Goal: Navigation & Orientation: Find specific page/section

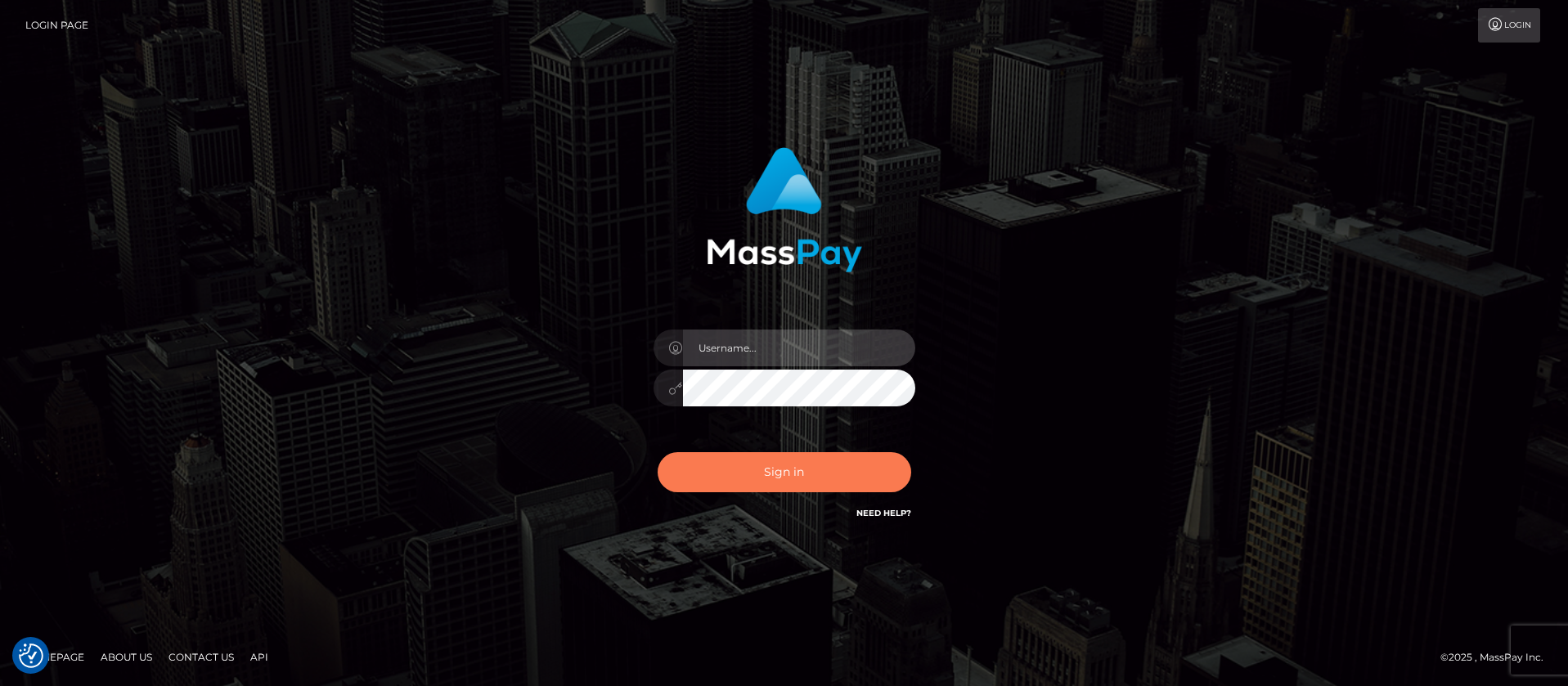
type input "balsaberisic"
click at [747, 474] on button "Sign in" at bounding box center [784, 472] width 253 height 40
type input "balsaberisic"
click at [747, 474] on button "Sign in" at bounding box center [784, 472] width 253 height 40
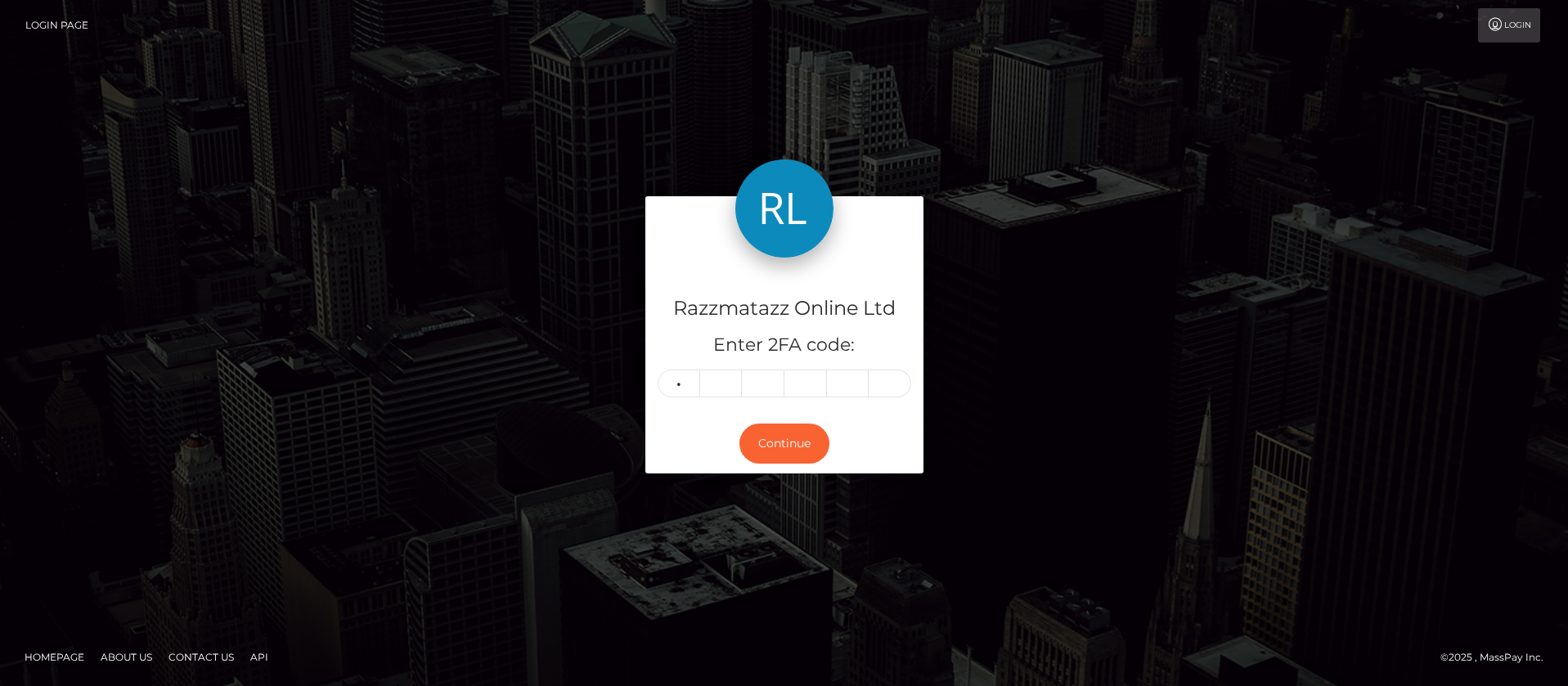
type input "8"
type input "6"
type input "8"
type input "6"
type input "9"
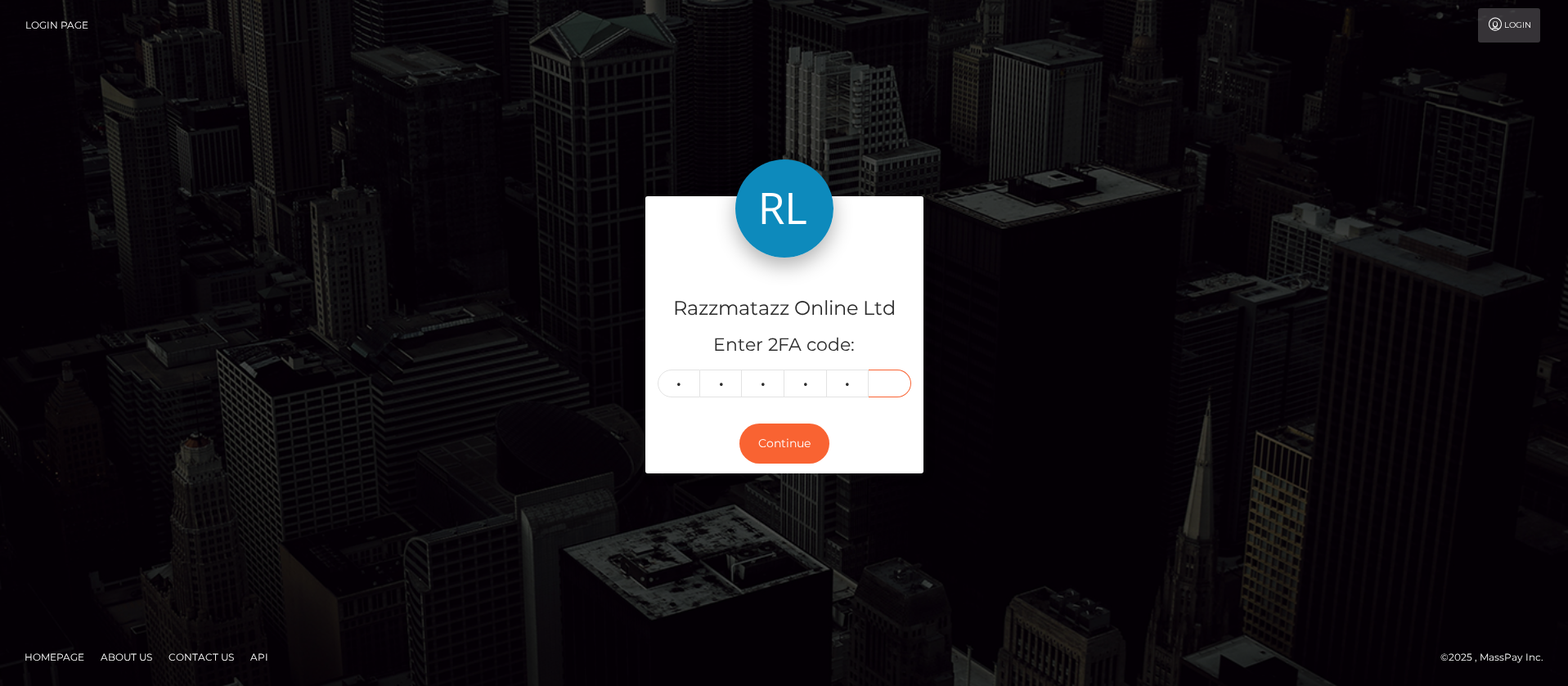
type input "2"
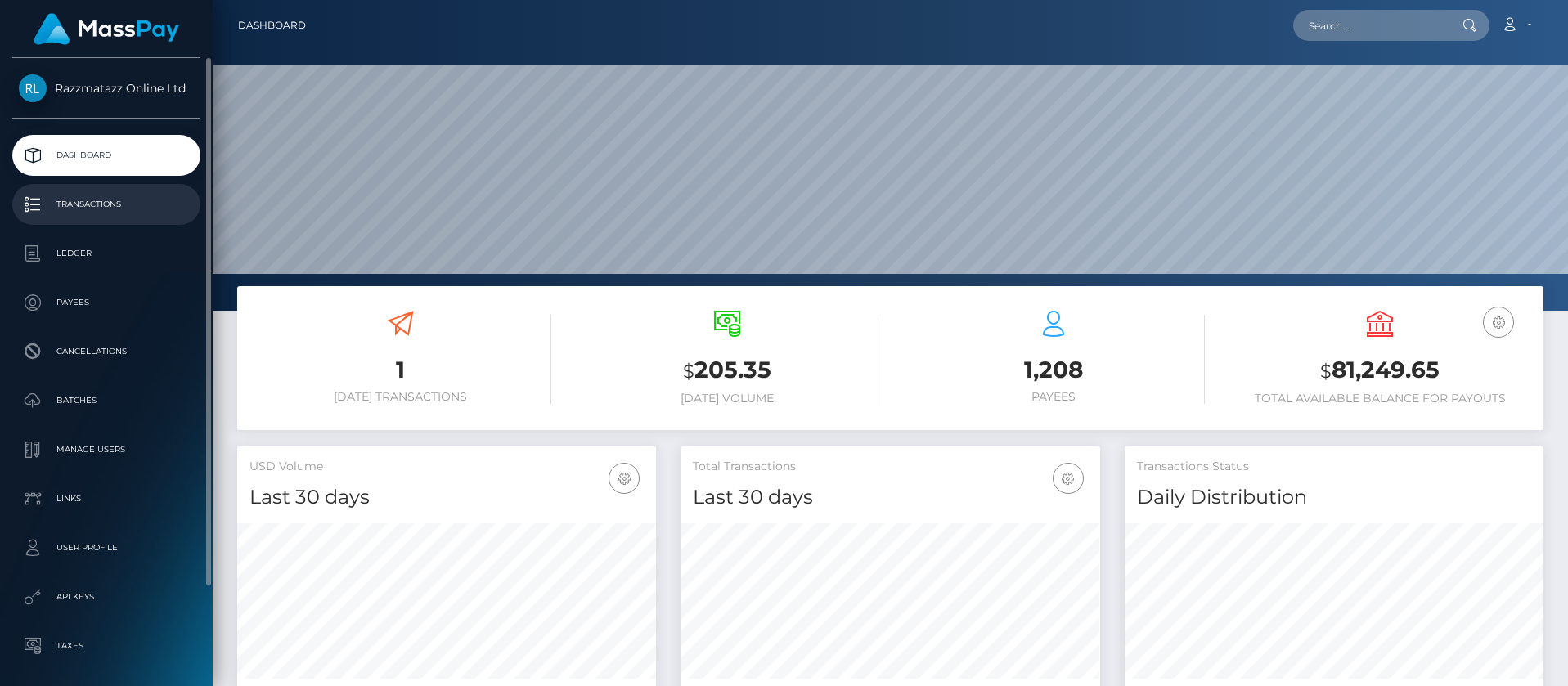
scroll to position [290, 420]
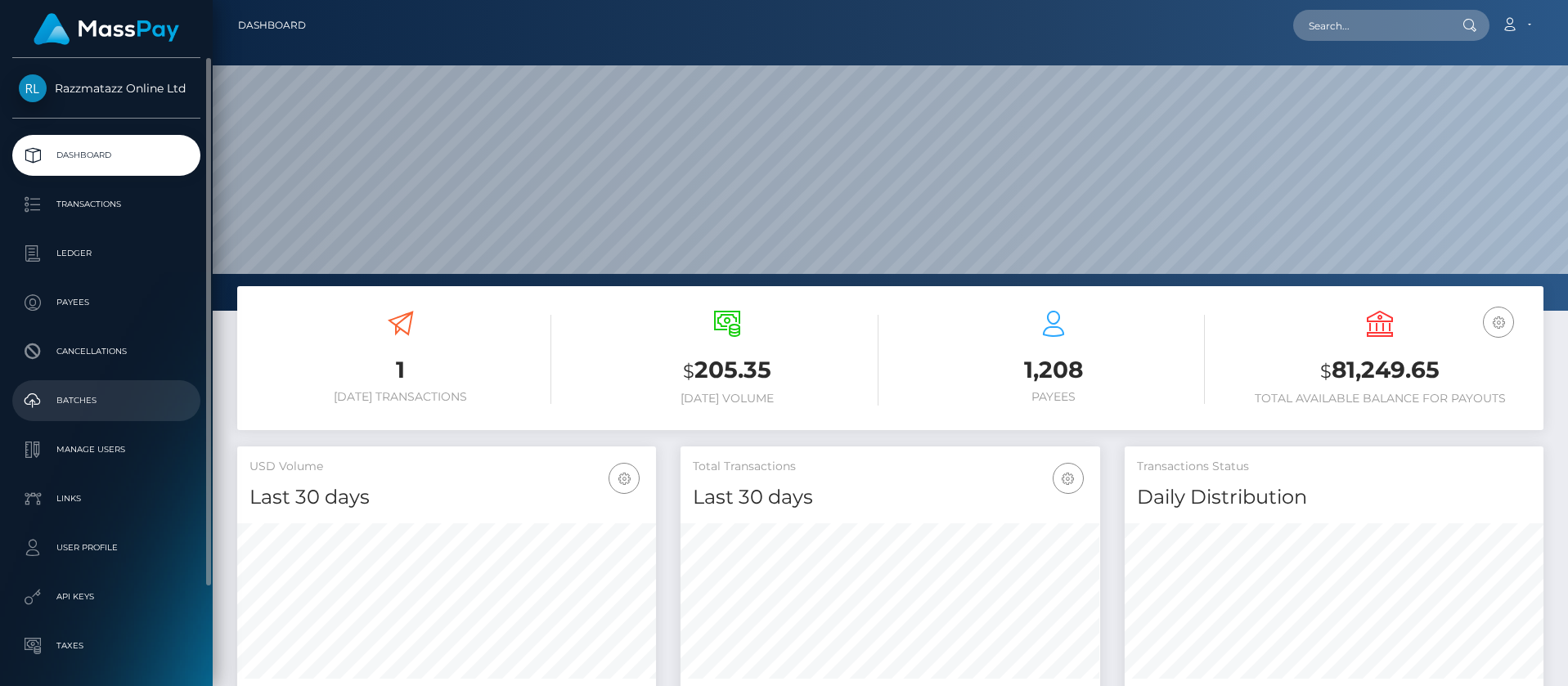
click at [118, 393] on p "Batches" at bounding box center [106, 400] width 175 height 24
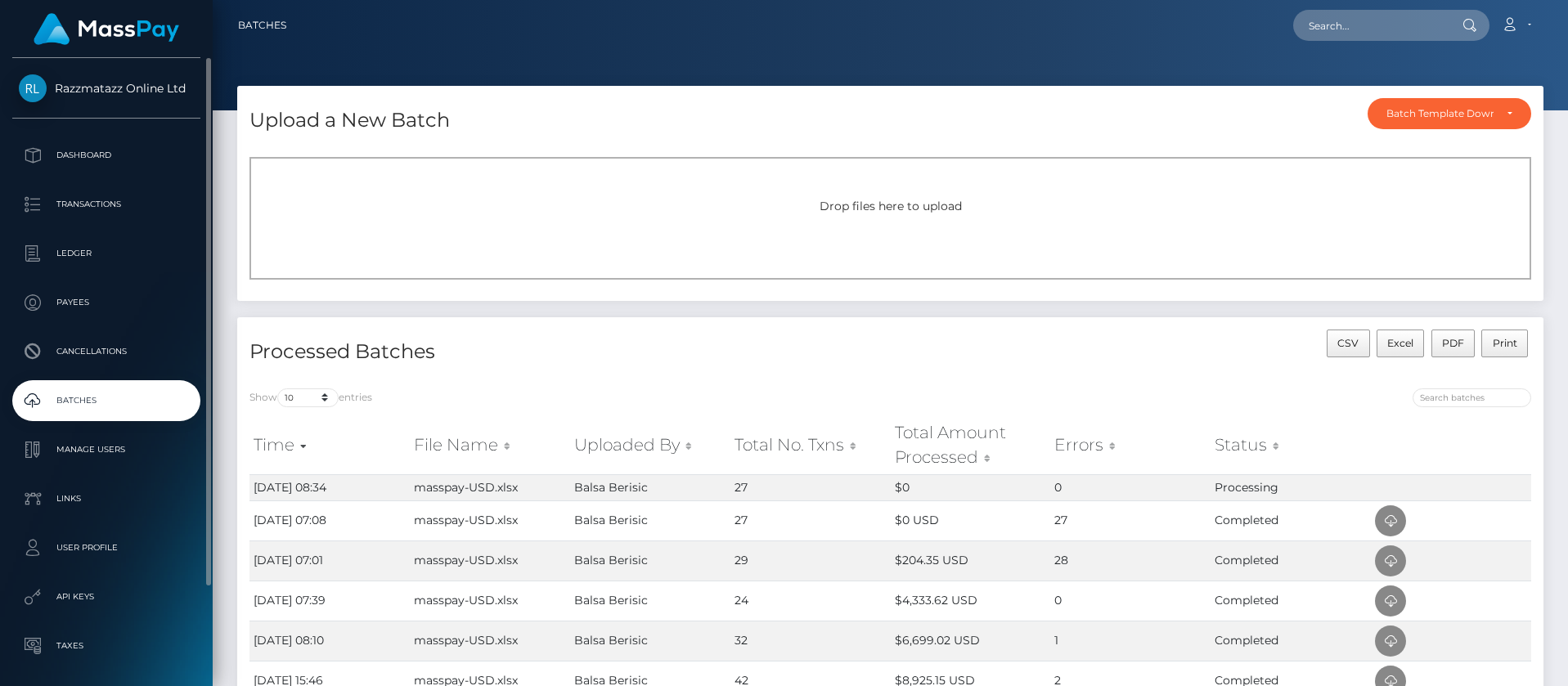
click at [78, 382] on link "Batches" at bounding box center [106, 400] width 188 height 41
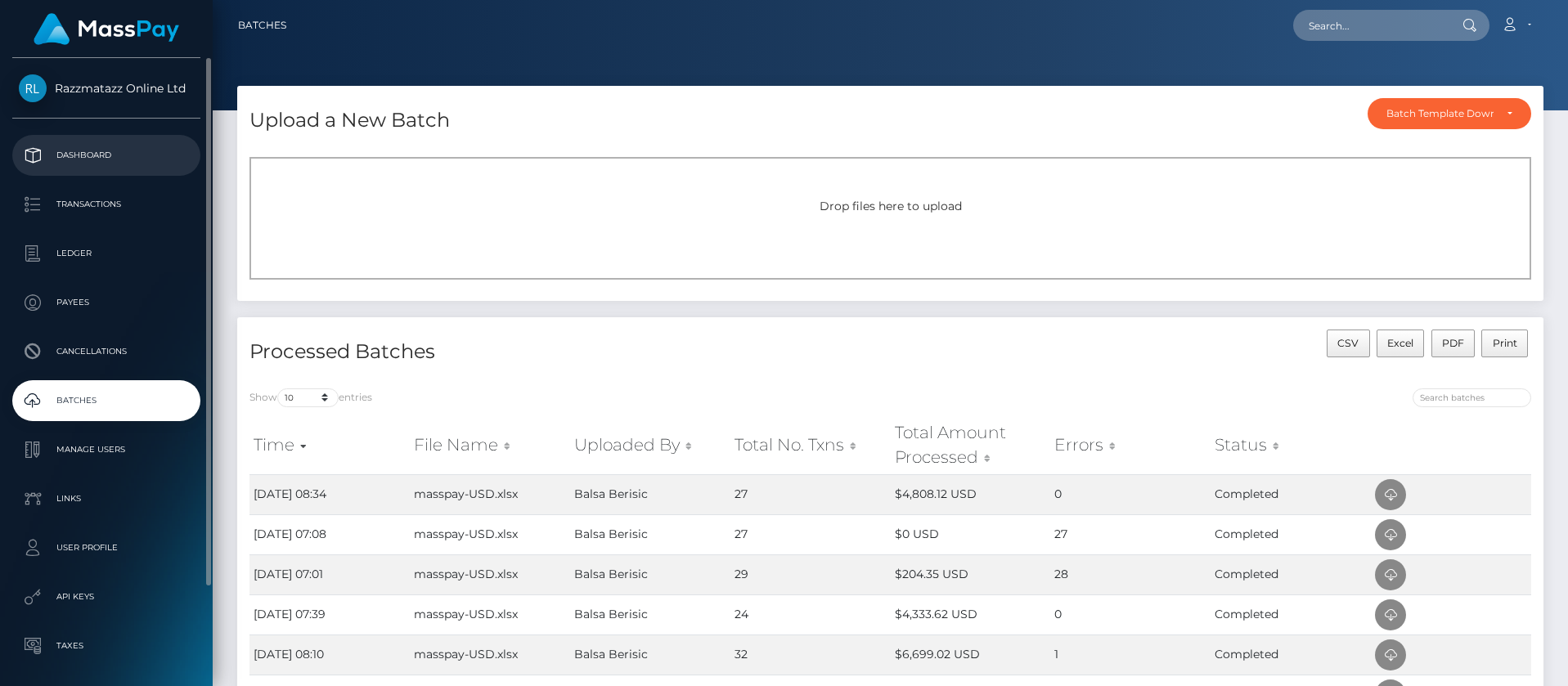
click at [104, 164] on p "Dashboard" at bounding box center [106, 155] width 175 height 24
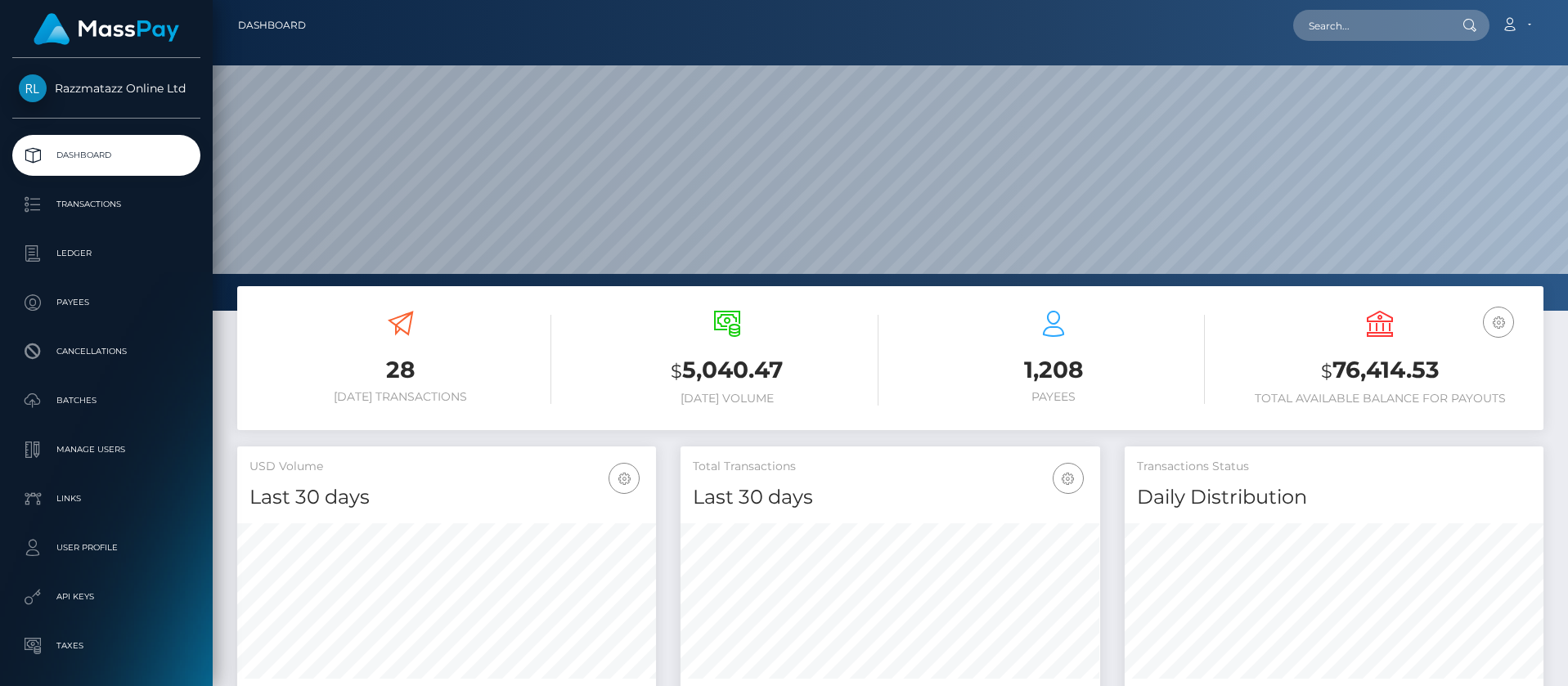
scroll to position [290, 420]
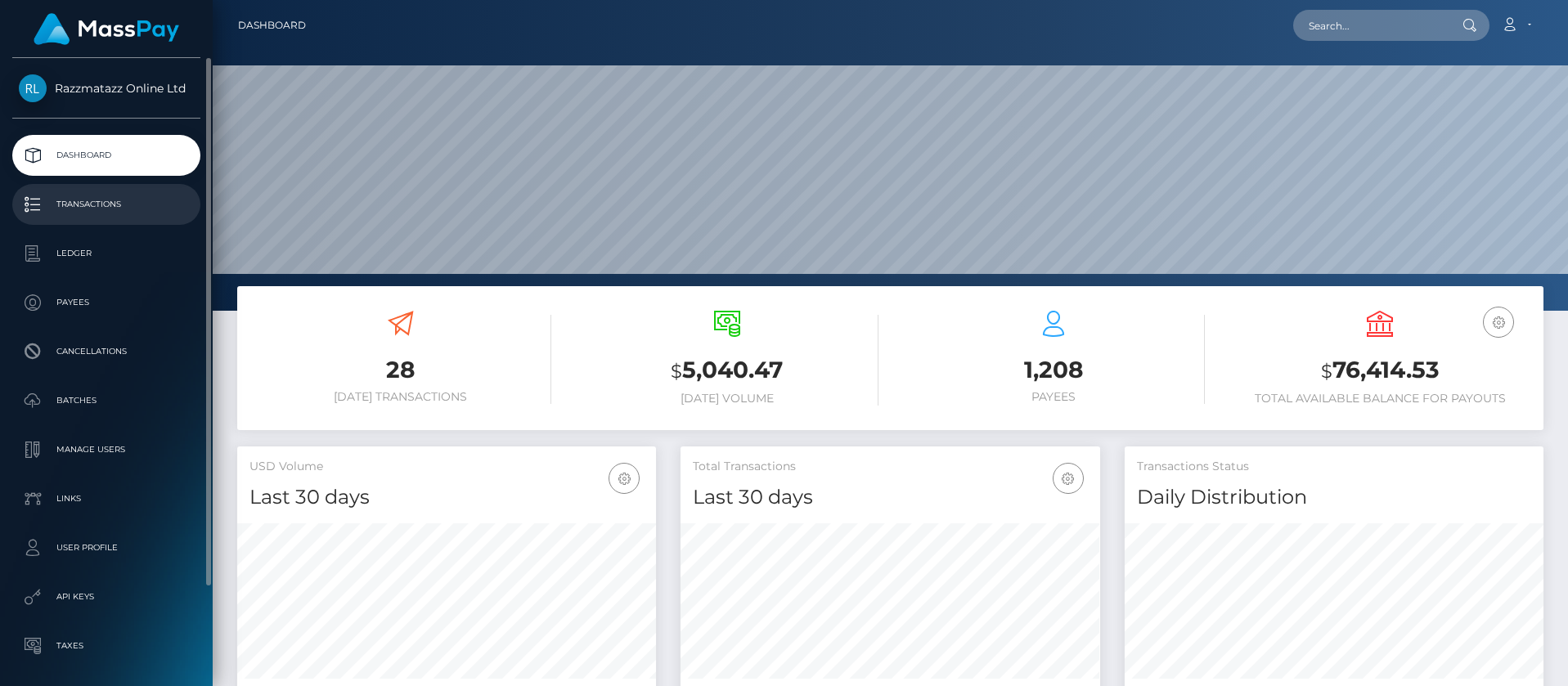
click at [127, 201] on p "Transactions" at bounding box center [106, 204] width 175 height 24
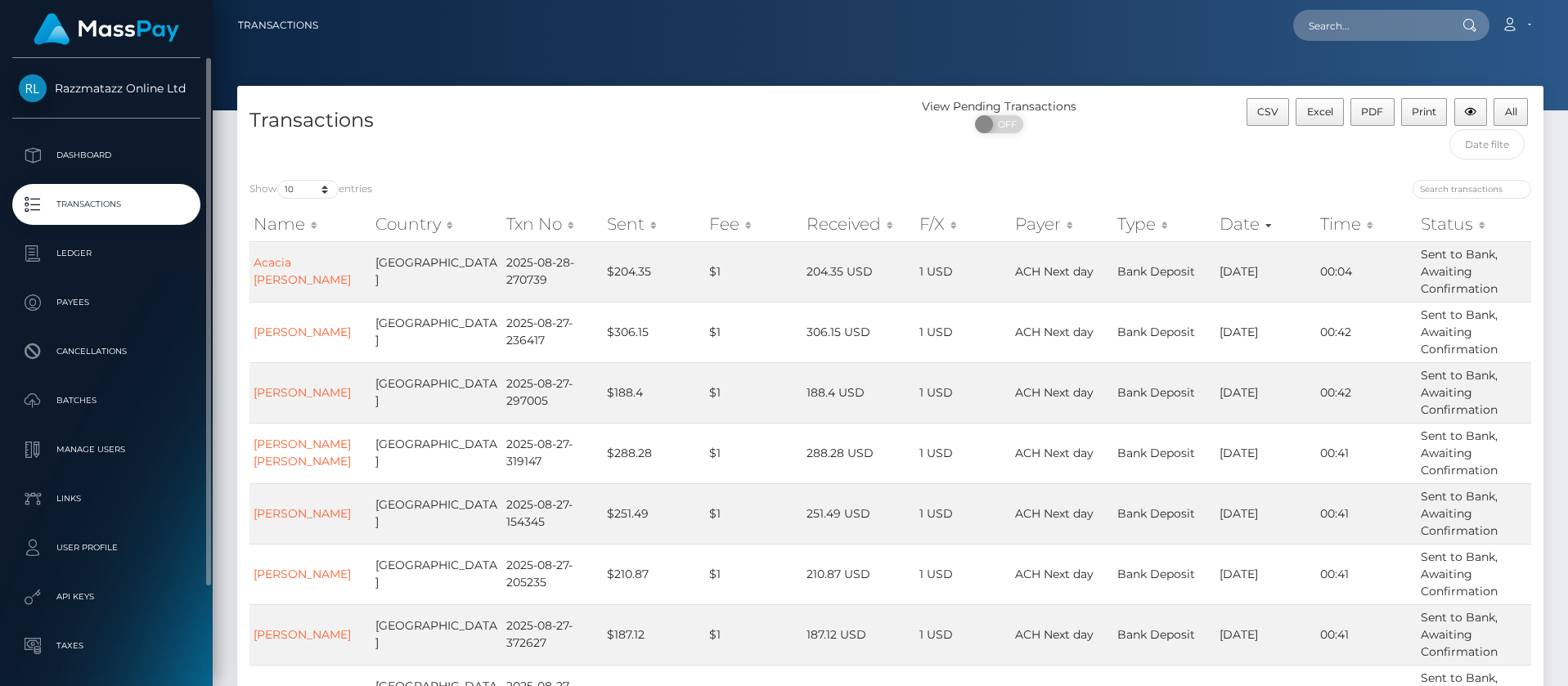
click at [132, 208] on p "Transactions" at bounding box center [106, 204] width 175 height 24
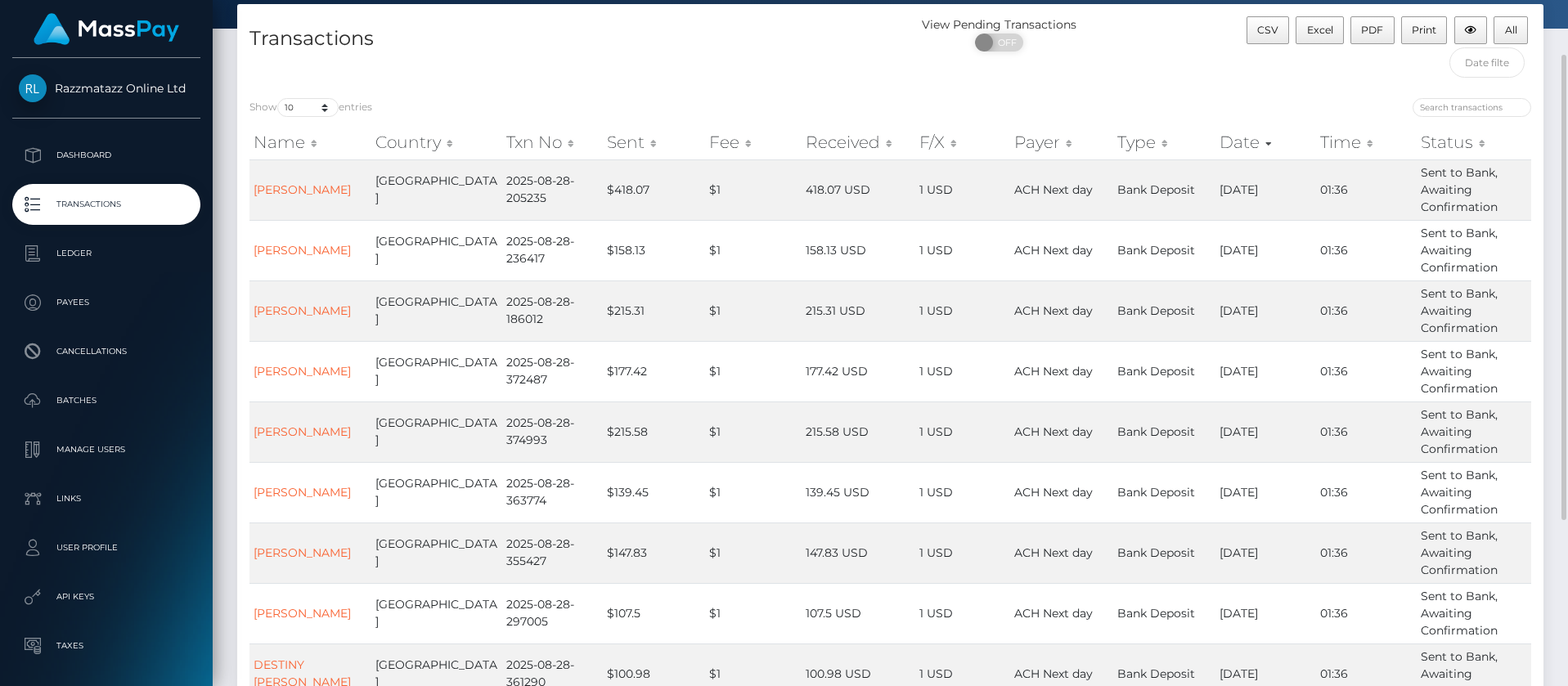
scroll to position [325, 0]
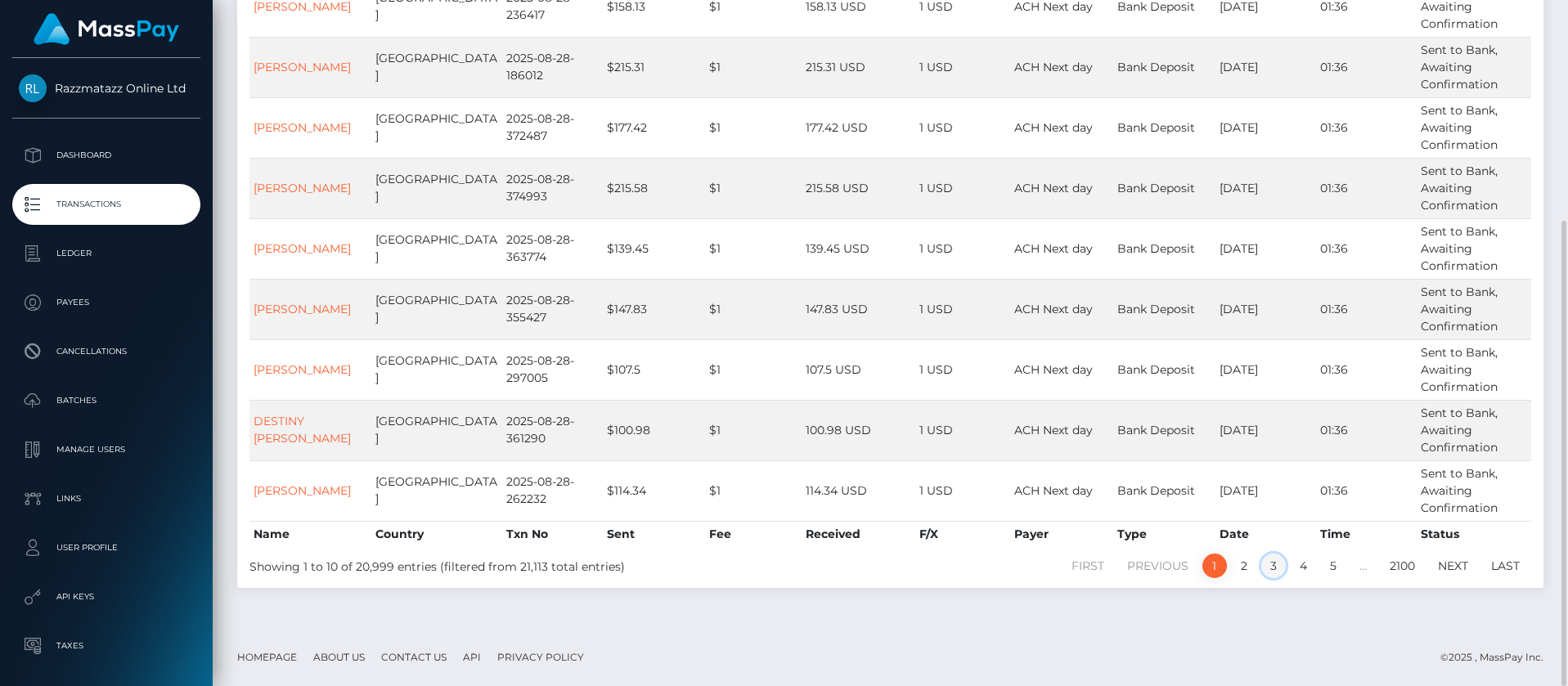
click at [1272, 568] on link "3" at bounding box center [1272, 565] width 24 height 24
click at [1243, 571] on link "2" at bounding box center [1244, 565] width 24 height 24
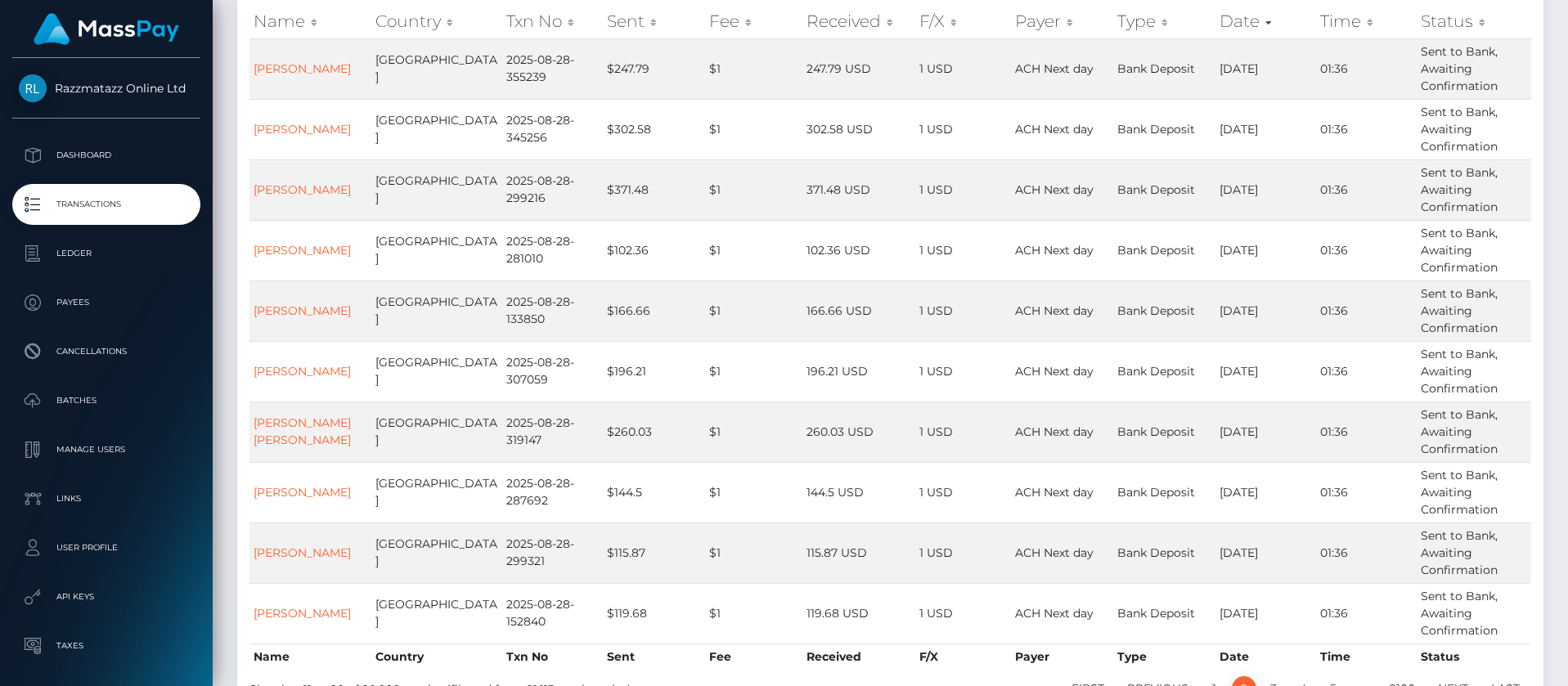
scroll to position [285, 0]
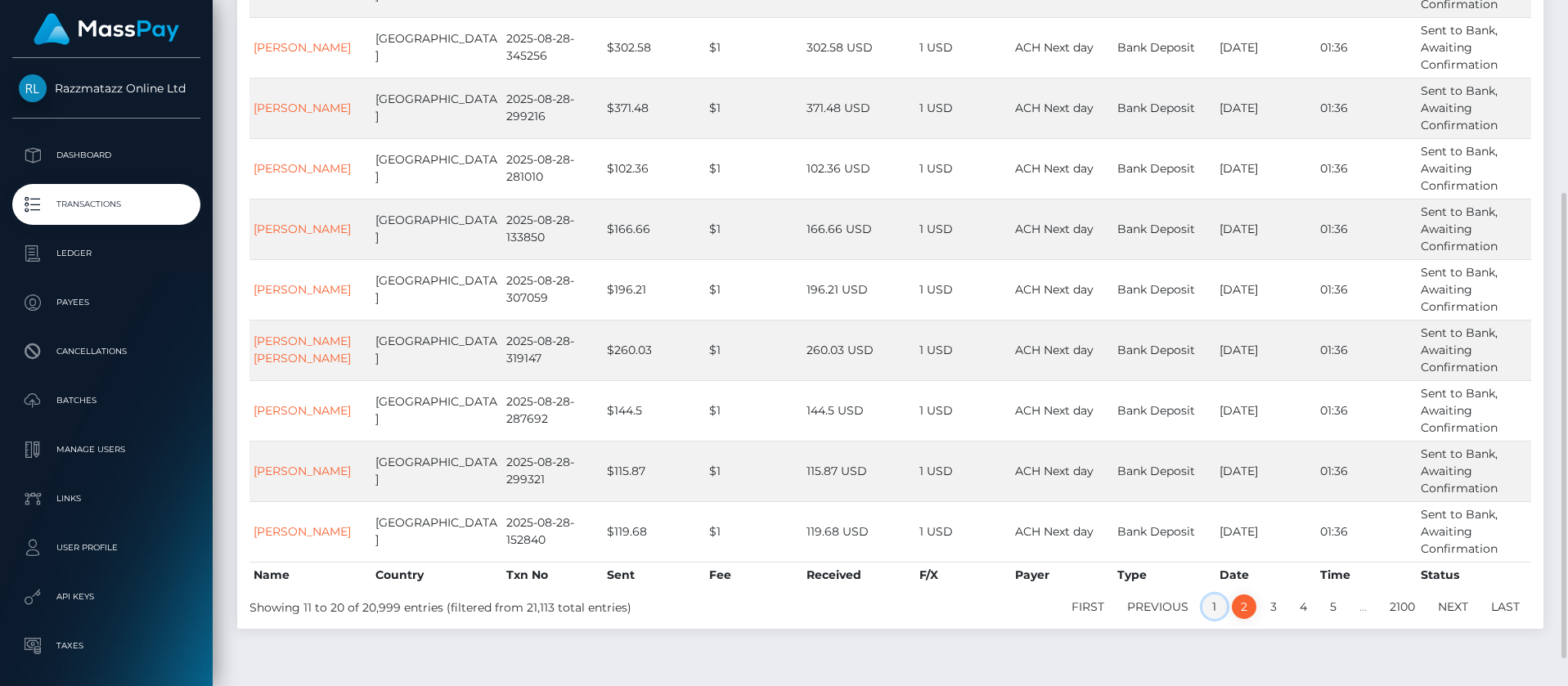
click at [1218, 612] on link "1" at bounding box center [1214, 607] width 24 height 24
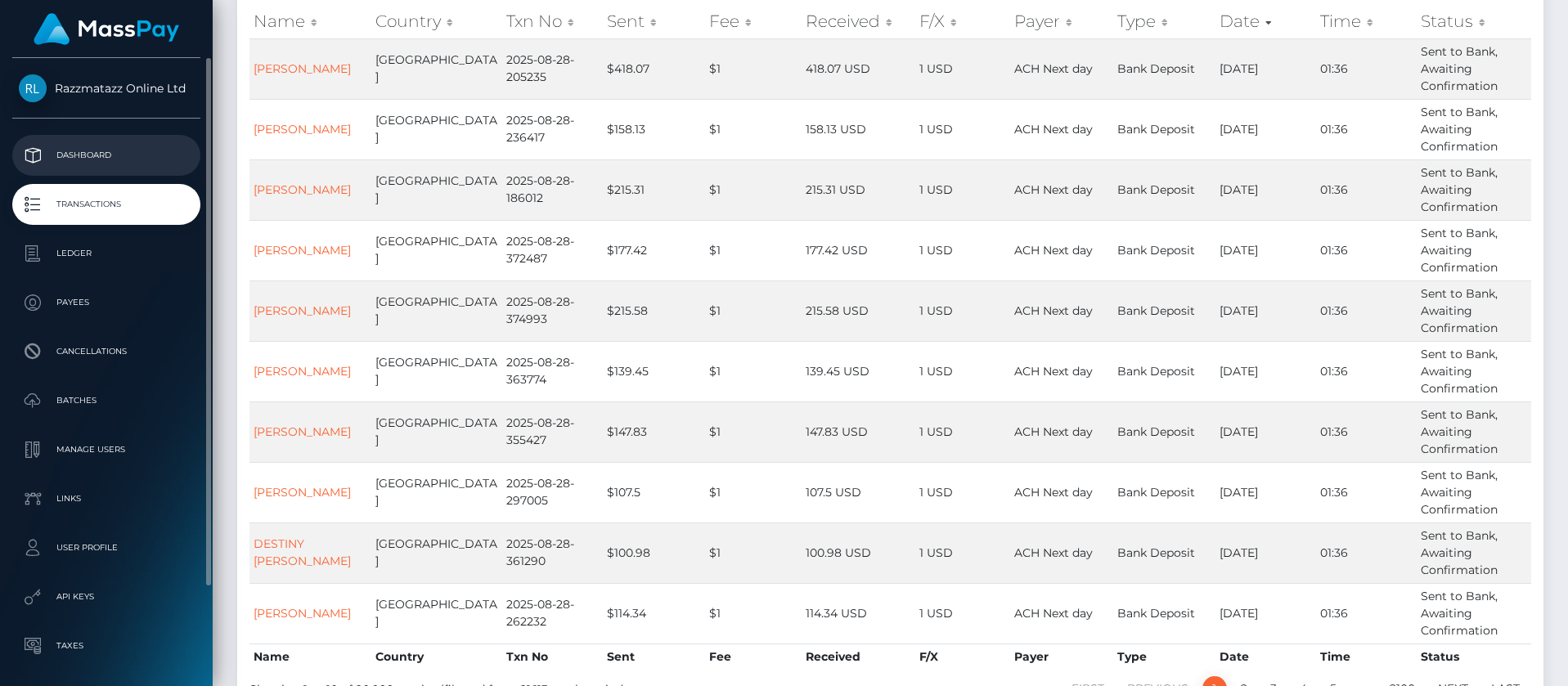
click at [141, 145] on p "Dashboard" at bounding box center [106, 155] width 175 height 24
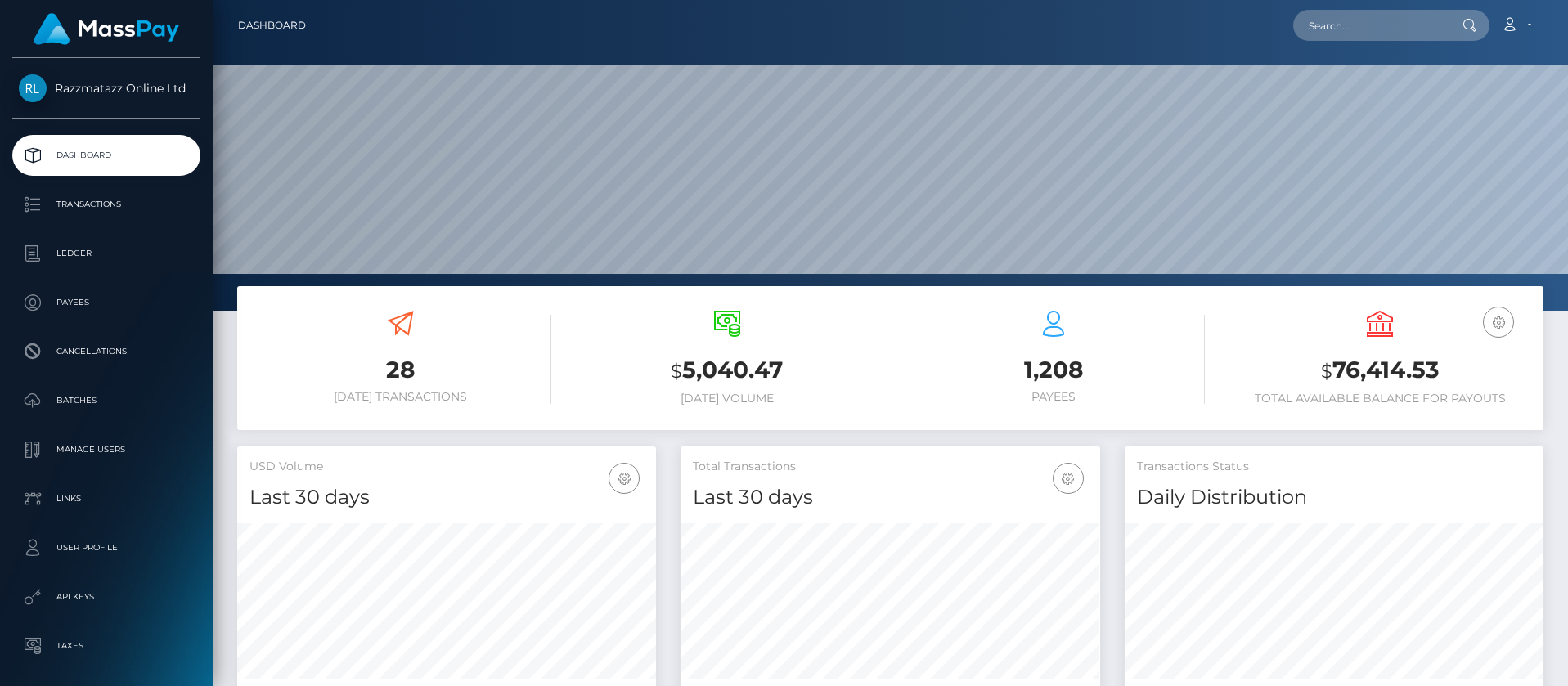
scroll to position [290, 420]
